Goal: Information Seeking & Learning: Learn about a topic

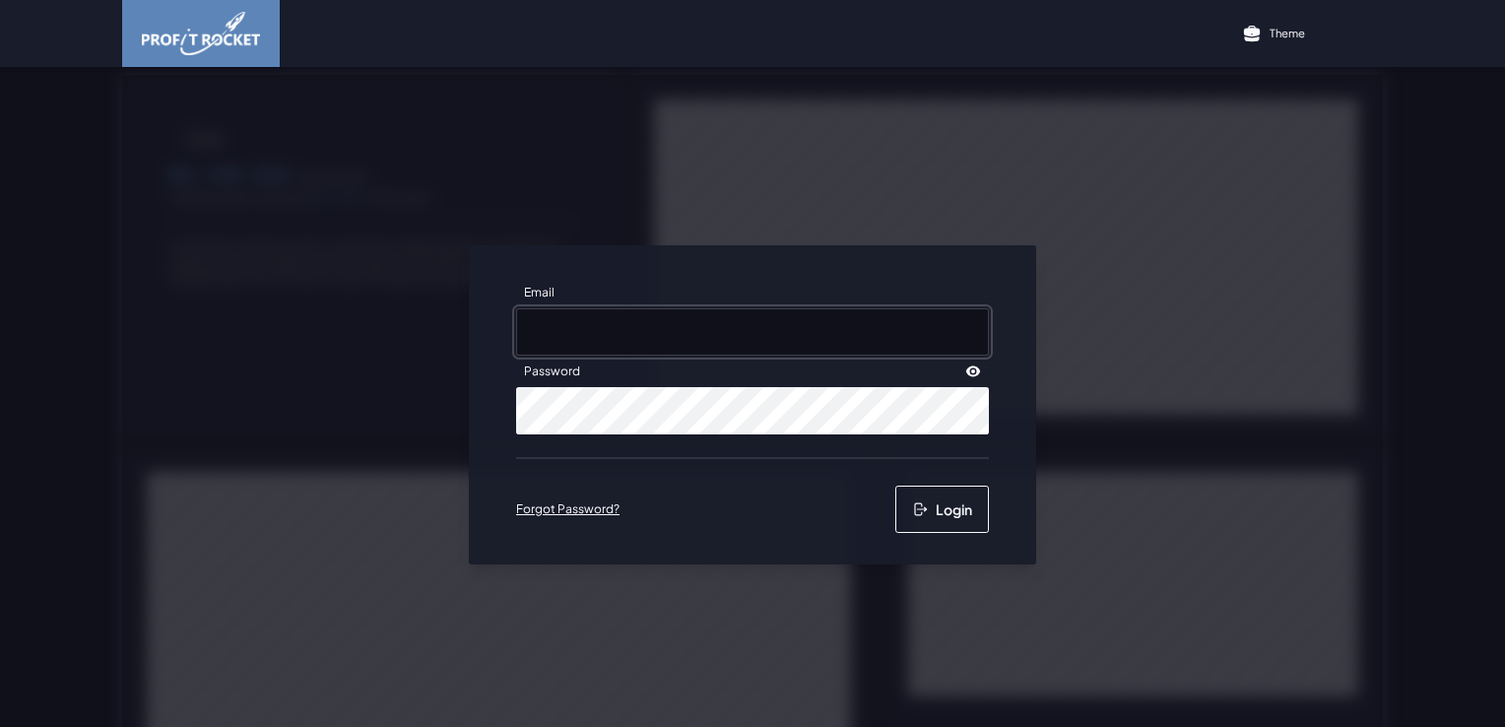
type input "[PERSON_NAME][EMAIL_ADDRESS][PERSON_NAME][DOMAIN_NAME]"
click at [957, 497] on button "Login" at bounding box center [942, 509] width 94 height 47
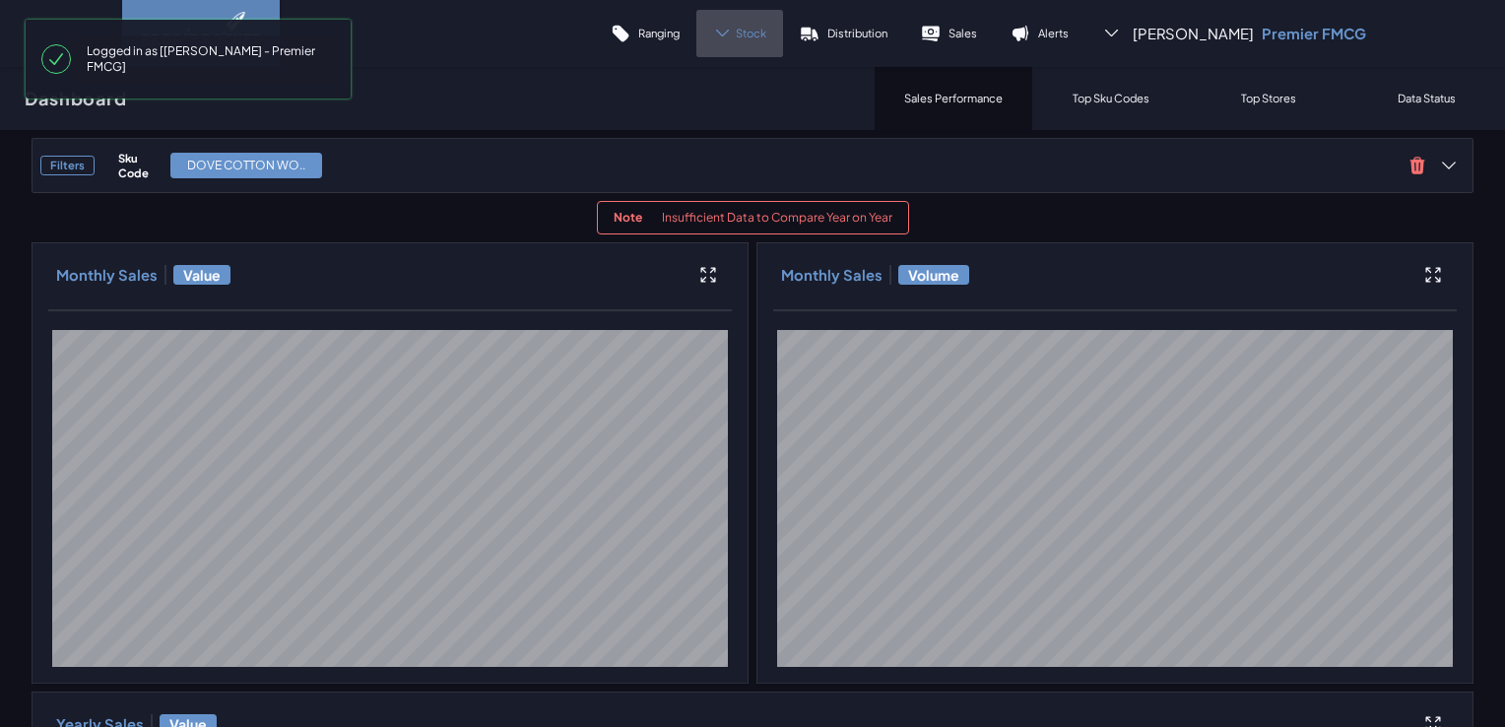
click at [766, 35] on span "Stock" at bounding box center [751, 33] width 31 height 15
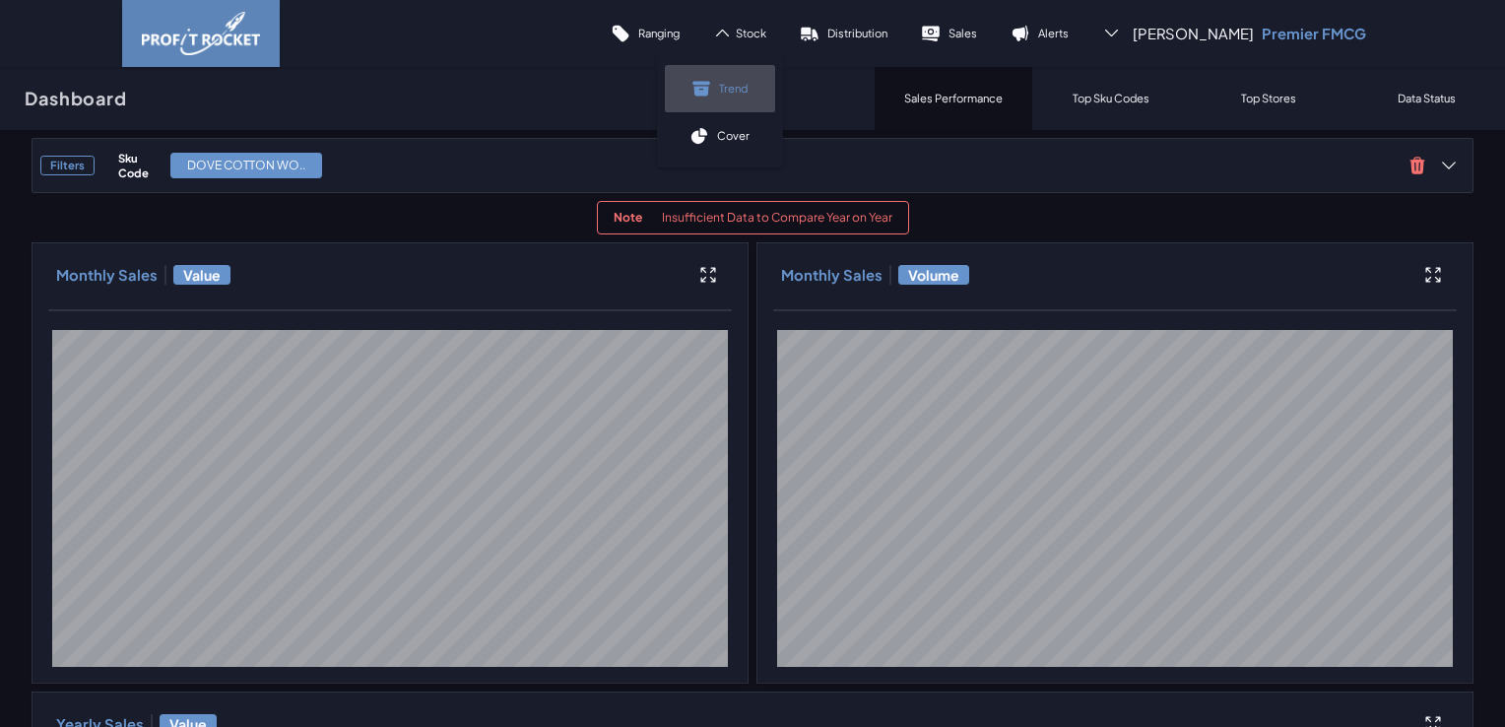
click at [775, 98] on link "Trend" at bounding box center [720, 88] width 110 height 47
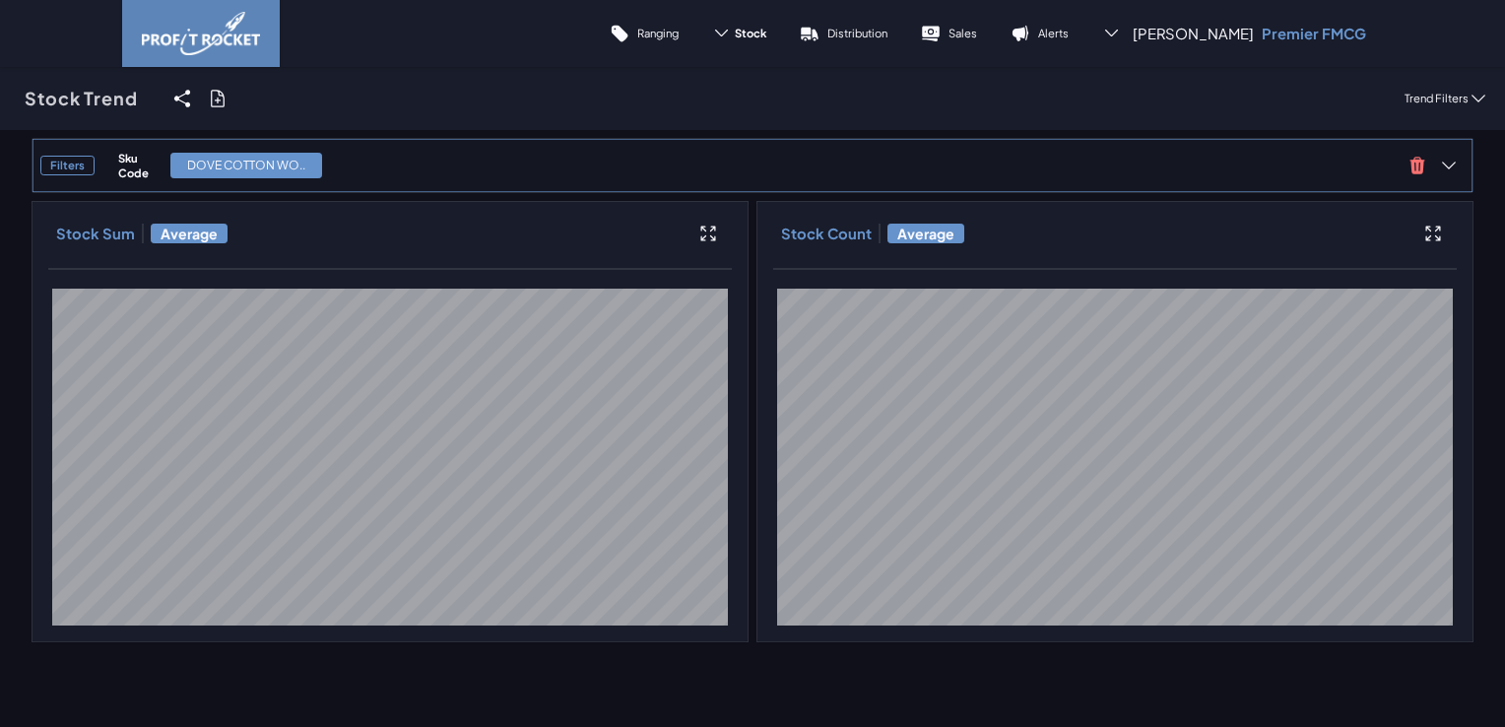
click at [79, 163] on h3 "Filters" at bounding box center [67, 166] width 54 height 20
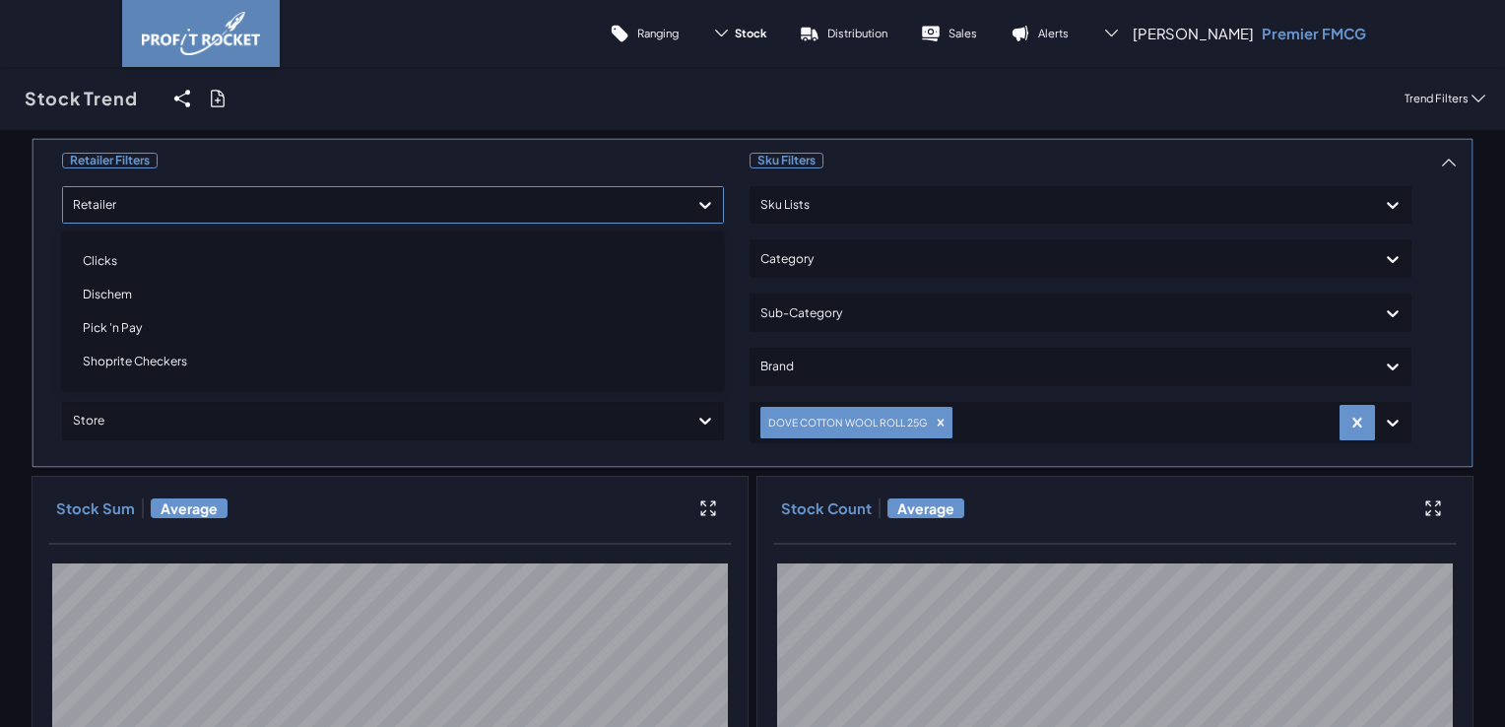
click at [706, 203] on icon at bounding box center [705, 205] width 20 height 20
click at [555, 120] on div "Stock Trend Share View We'll email you as well as your recipients a link to the…" at bounding box center [752, 98] width 1505 height 63
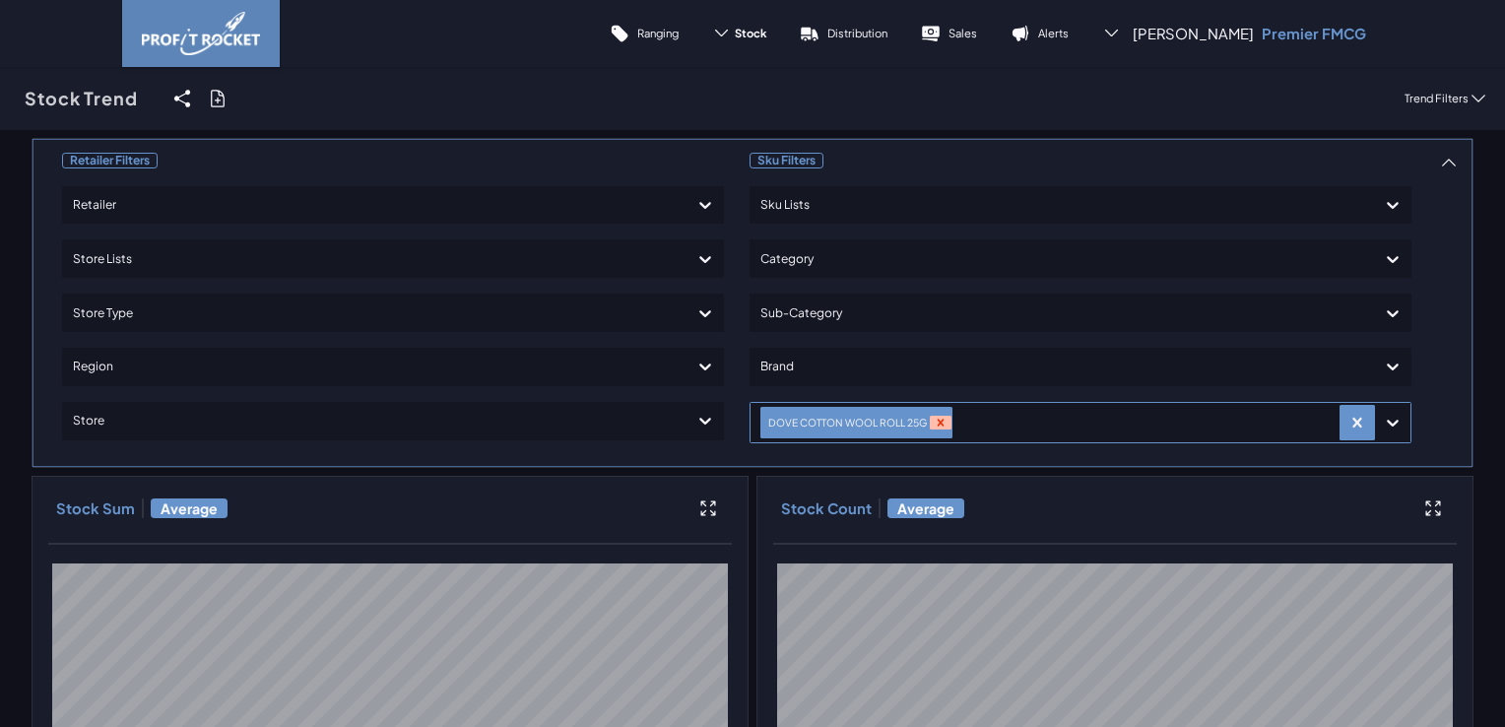
click at [934, 421] on icon "Remove DOVE COTTON WOOL ROLL 25G" at bounding box center [941, 423] width 14 height 14
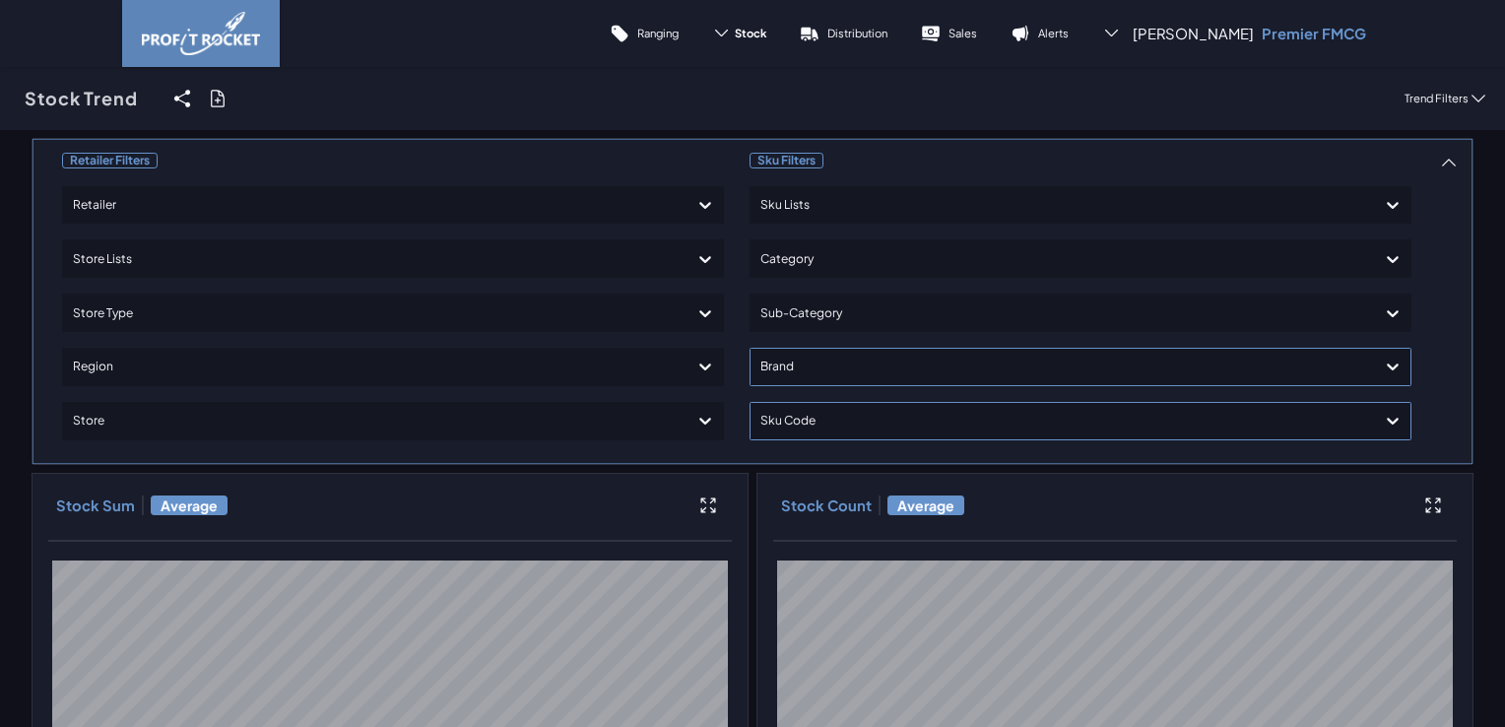
click at [904, 362] on div "Sku Filters Sku Lists Category Sub-Category Brand option , selected. Select is …" at bounding box center [1080, 301] width 662 height 309
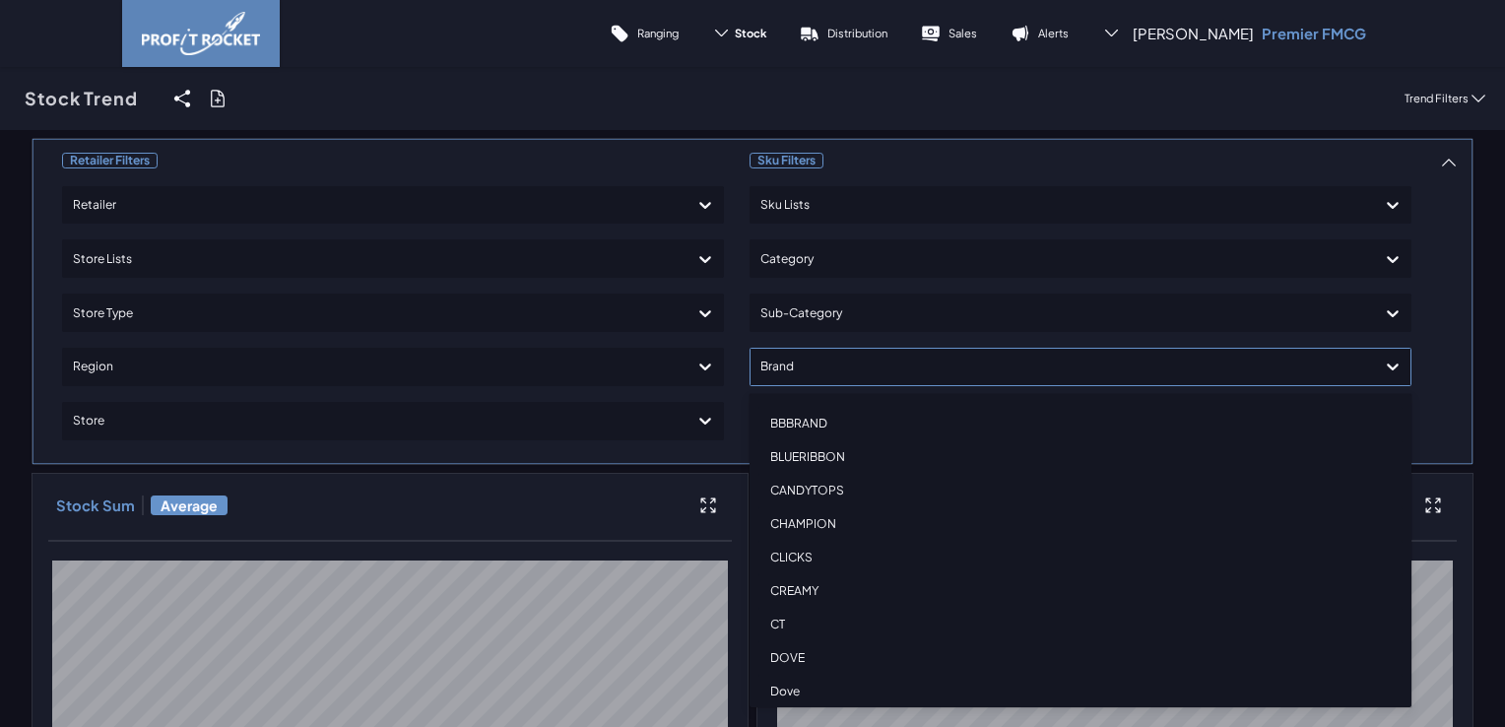
click at [877, 354] on div at bounding box center [1062, 367] width 605 height 29
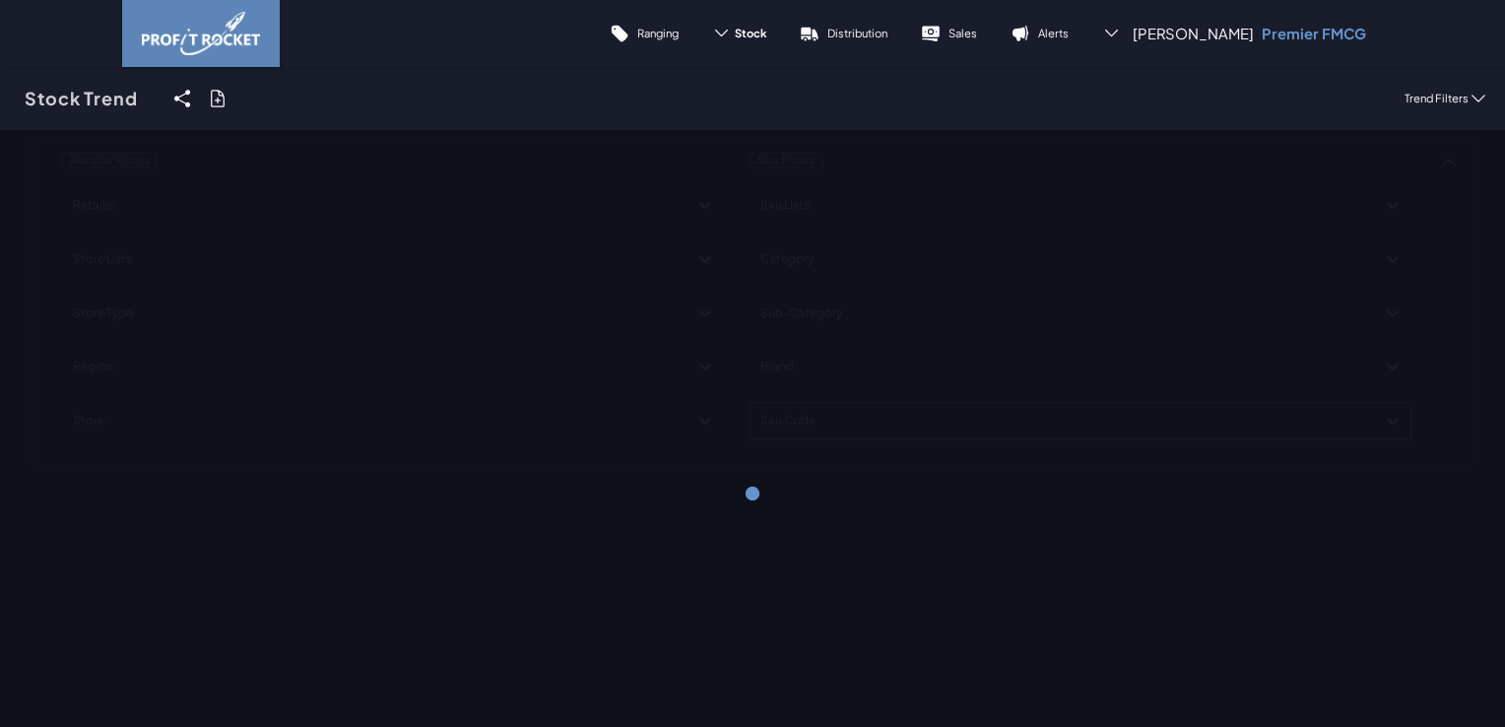
click at [1153, 97] on div "Stock Trend Share View We'll email you as well as your recipients a link to the…" at bounding box center [752, 98] width 1505 height 63
